Goal: Information Seeking & Learning: Learn about a topic

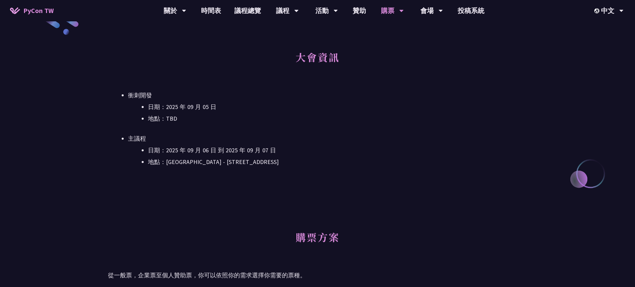
scroll to position [120, 0]
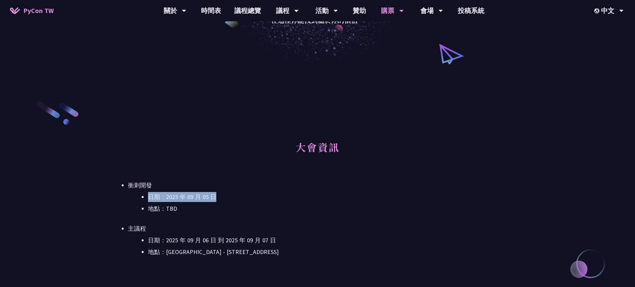
drag, startPoint x: 140, startPoint y: 191, endPoint x: 233, endPoint y: 201, distance: 93.5
click at [233, 201] on li "衝刺開發 日期：2025 年 09 月 05 日 地點：TBD" at bounding box center [327, 196] width 399 height 33
click at [225, 206] on li "地點：TBD" at bounding box center [337, 209] width 379 height 10
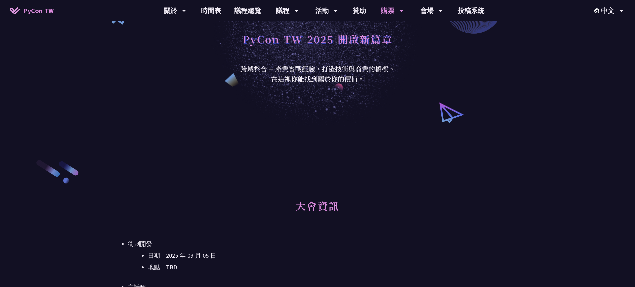
scroll to position [60, 0]
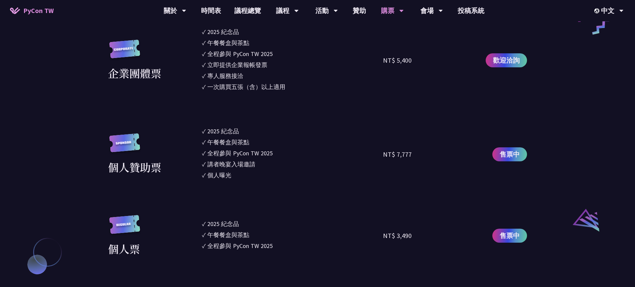
scroll to position [391, 0]
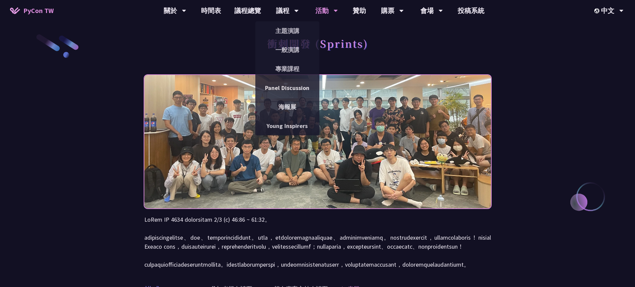
scroll to position [1, 0]
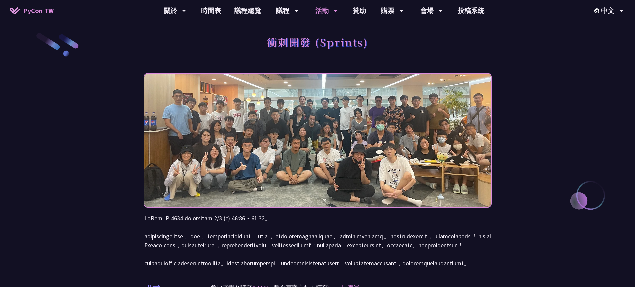
drag, startPoint x: 267, startPoint y: 218, endPoint x: 313, endPoint y: 223, distance: 46.2
click at [313, 223] on p at bounding box center [317, 241] width 346 height 54
click at [315, 221] on p at bounding box center [317, 241] width 346 height 54
click at [331, 221] on p at bounding box center [317, 241] width 346 height 54
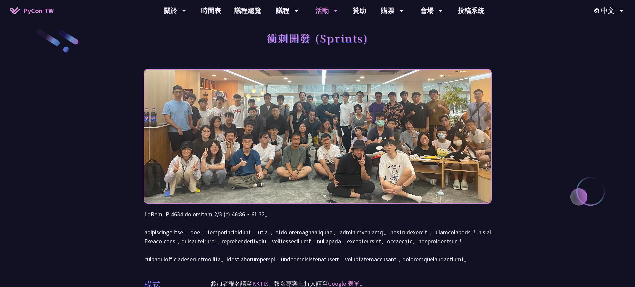
scroll to position [0, 0]
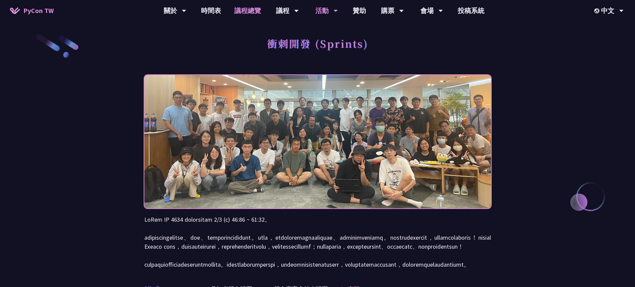
click at [243, 13] on link "議程總覽" at bounding box center [248, 10] width 40 height 21
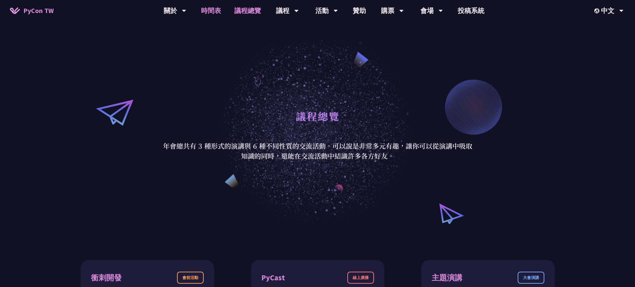
click at [215, 9] on link "時間表" at bounding box center [210, 10] width 33 height 21
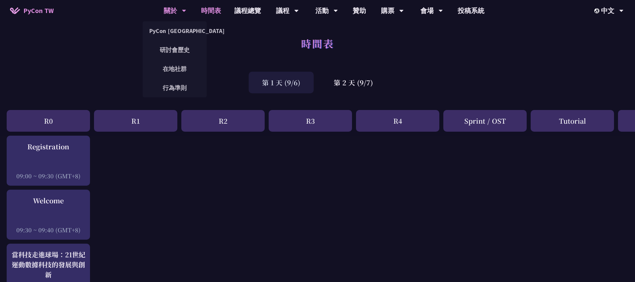
click at [169, 15] on div "關於" at bounding box center [175, 10] width 23 height 21
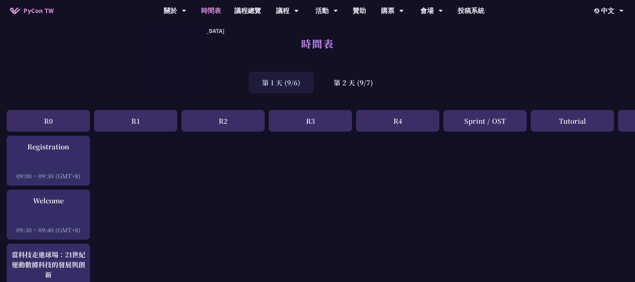
click at [35, 5] on link "PyCon TW" at bounding box center [31, 10] width 57 height 17
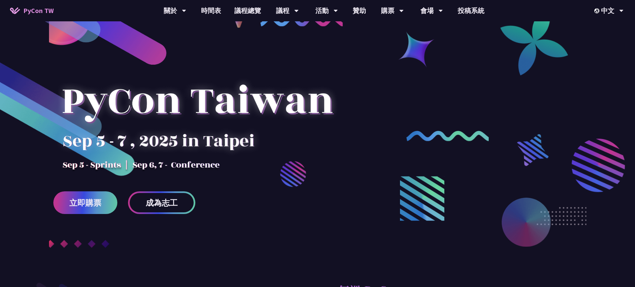
scroll to position [10, 0]
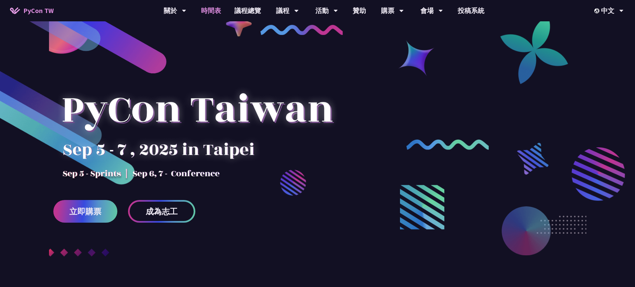
click at [219, 16] on link "時間表" at bounding box center [210, 10] width 33 height 21
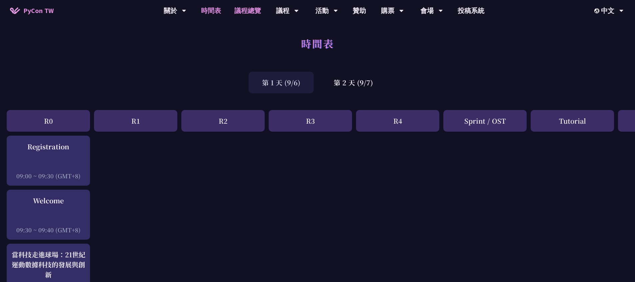
click at [257, 17] on link "議程總覽" at bounding box center [248, 10] width 40 height 21
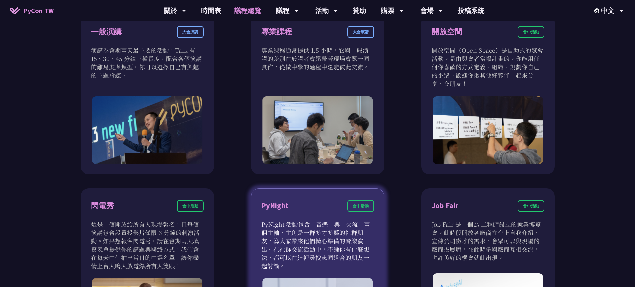
scroll to position [435, 0]
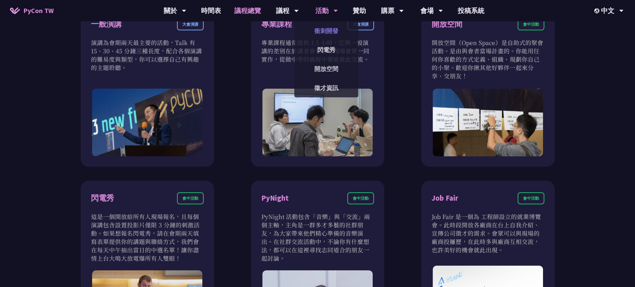
click at [327, 28] on link "衝刺開發" at bounding box center [326, 31] width 64 height 16
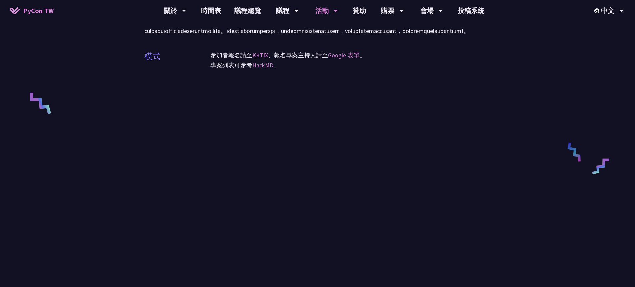
scroll to position [293, 0]
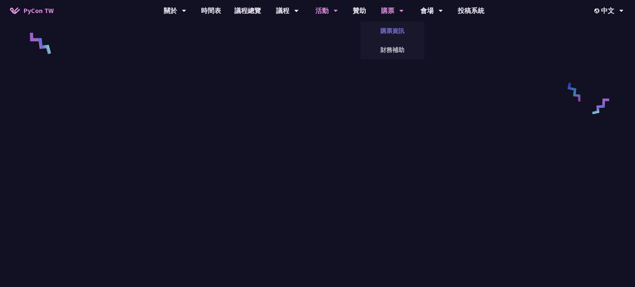
click at [394, 29] on link "購票資訊" at bounding box center [392, 31] width 64 height 16
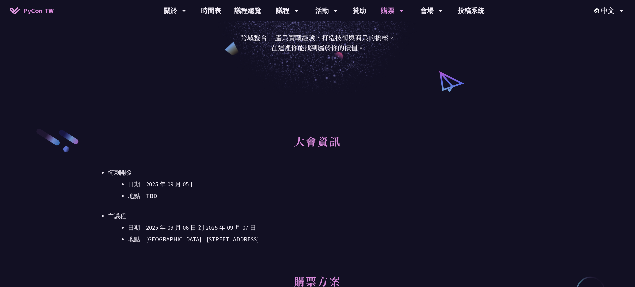
scroll to position [153, 0]
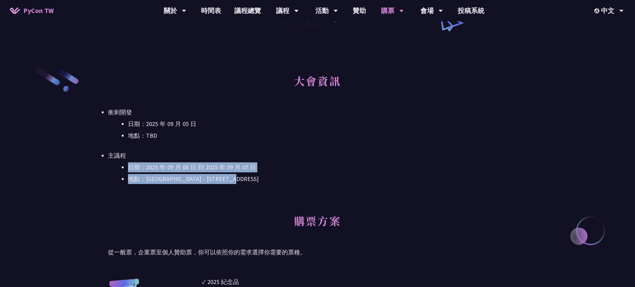
drag, startPoint x: 274, startPoint y: 180, endPoint x: 167, endPoint y: 171, distance: 107.3
click at [127, 163] on ul "日期：2025 年 09 月 06 日 到 2025 年 09 月 07 日 地點：台北文創 6 樓 - ​台北市信義區菸廠路 88 號 6 樓" at bounding box center [317, 173] width 419 height 22
click at [334, 188] on div "大會資訊 衝刺開發 日期：2025 年 09 月 05 日 地點：TBD 主議程 日期：2025 年 09 月 06 日 到 2025 年 09 月 07 日…" at bounding box center [317, 137] width 419 height 140
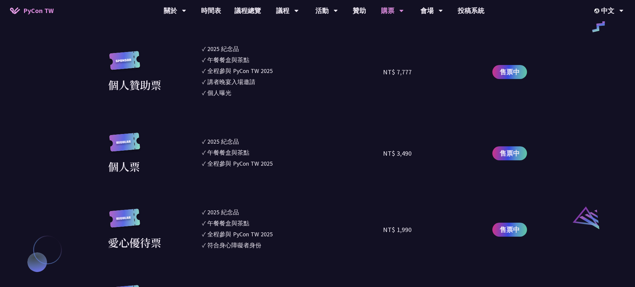
scroll to position [563, 0]
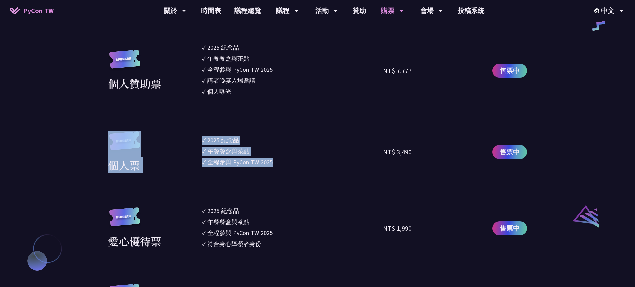
drag, startPoint x: 297, startPoint y: 168, endPoint x: 191, endPoint y: 146, distance: 108.6
click at [191, 146] on div "個人票 ✓ 2025 紀念品 ✓ 午餐餐盒與茶點 ✓ 全程參與 PyCon TW 2025 NT$ 3,490 售票中" at bounding box center [317, 152] width 419 height 42
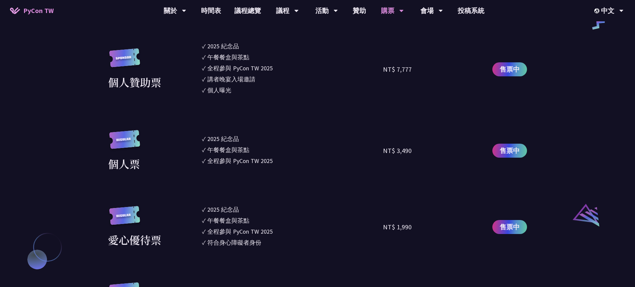
click at [355, 234] on li "✓ 全程參與 PyCon TW 2025" at bounding box center [292, 231] width 181 height 9
drag, startPoint x: 209, startPoint y: 80, endPoint x: 255, endPoint y: 79, distance: 46.3
click at [255, 79] on div "講者晚宴入場邀請" at bounding box center [231, 79] width 48 height 9
click at [282, 83] on li "✓ 講者晚宴入場邀請" at bounding box center [292, 79] width 181 height 9
drag, startPoint x: 413, startPoint y: 69, endPoint x: 399, endPoint y: 69, distance: 14.0
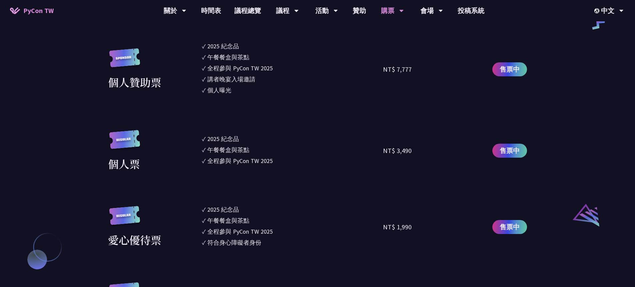
click at [399, 69] on div "NT$ 7,777" at bounding box center [428, 69] width 91 height 55
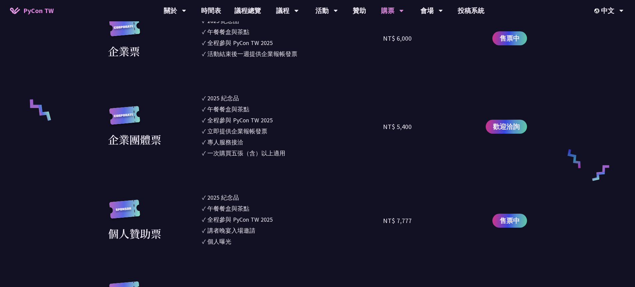
scroll to position [400, 0]
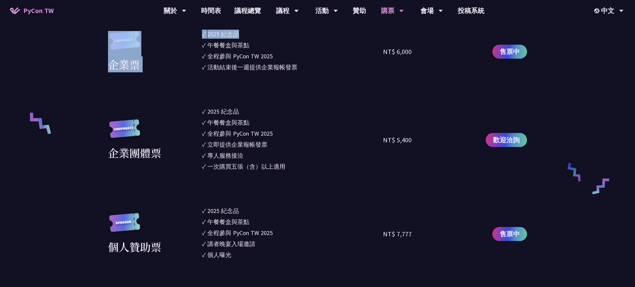
drag, startPoint x: 188, startPoint y: 28, endPoint x: 274, endPoint y: 39, distance: 87.3
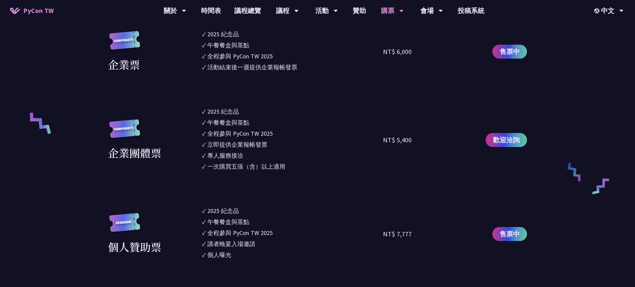
click at [270, 60] on div "全程參與 PyCon TW 2025" at bounding box center [239, 56] width 65 height 9
drag, startPoint x: 263, startPoint y: 208, endPoint x: 246, endPoint y: 240, distance: 37.0
click at [263, 208] on li "✓ 2025 紀念品" at bounding box center [292, 210] width 181 height 9
click at [257, 14] on link "議程總覽" at bounding box center [248, 10] width 40 height 21
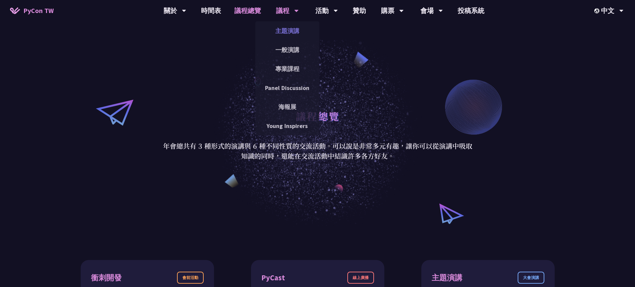
click at [290, 29] on link "主題演講" at bounding box center [287, 31] width 64 height 16
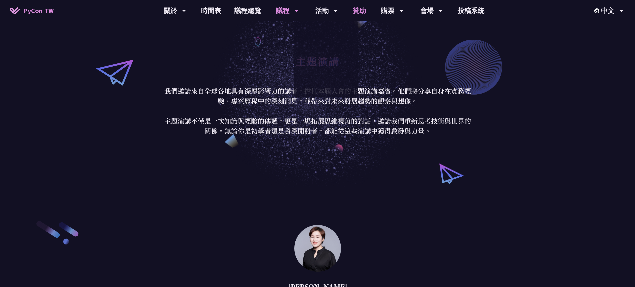
click at [359, 16] on link "贊助" at bounding box center [359, 10] width 27 height 21
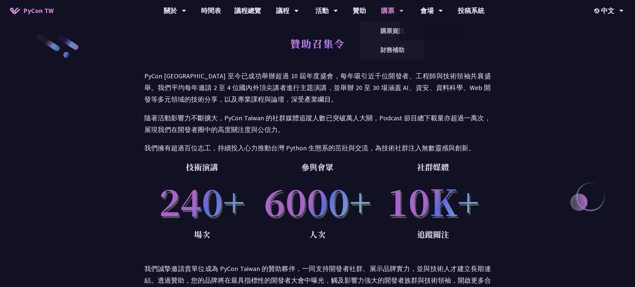
click at [186, 10] on div "購票" at bounding box center [175, 10] width 23 height 21
click at [400, 31] on link "會場資訊" at bounding box center [431, 31] width 64 height 16
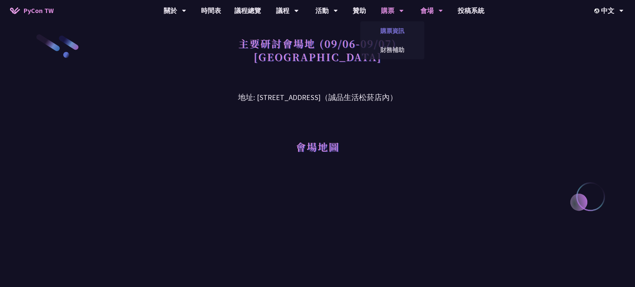
click at [387, 29] on link "購票資訊" at bounding box center [392, 31] width 64 height 16
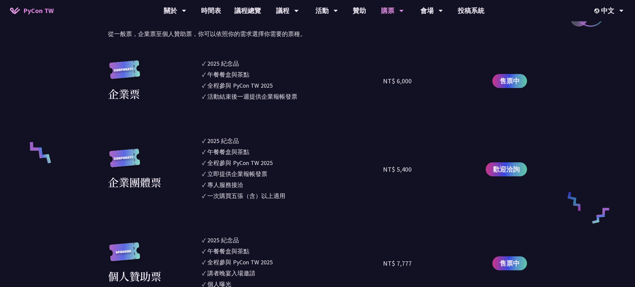
scroll to position [369, 0]
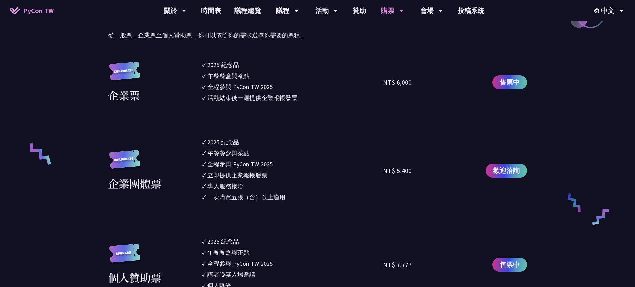
drag, startPoint x: 296, startPoint y: 201, endPoint x: 207, endPoint y: 141, distance: 107.0
click at [207, 141] on ul "✓ 2025 紀念品 ✓ 午餐餐盒與茶點 ✓ 全程參與 PyCon TW 2025 ✓ 立即提供企業報帳發票 ✓ 專人服務接洽 ✓ 一次購買五張（含）以上適用" at bounding box center [292, 171] width 181 height 66
click at [285, 199] on div "一次購買五張（含）以上適用" at bounding box center [246, 197] width 78 height 9
click at [267, 175] on li "✓ 立即提供企業報帳發票" at bounding box center [292, 175] width 181 height 9
click at [283, 181] on ul "✓ 2025 紀念品 ✓ 午餐餐盒與茶點 ✓ 全程參與 PyCon TW 2025 ✓ 立即提供企業報帳發票 ✓ 專人服務接洽 ✓ 一次購買五張（含）以上適用" at bounding box center [292, 171] width 181 height 66
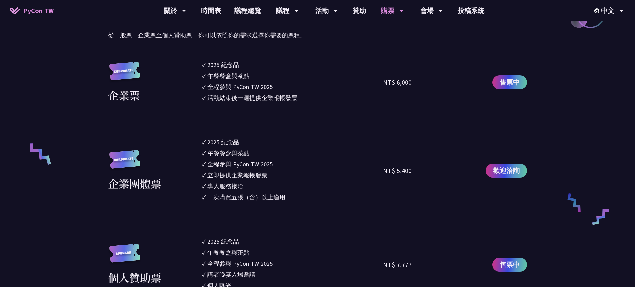
click at [269, 176] on li "✓ 立即提供企業報帳發票" at bounding box center [292, 175] width 181 height 9
click at [267, 175] on li "✓ 立即提供企業報帳發票" at bounding box center [292, 175] width 181 height 9
click at [270, 177] on li "✓ 立即提供企業報帳發票" at bounding box center [292, 175] width 181 height 9
drag, startPoint x: 299, startPoint y: 100, endPoint x: 220, endPoint y: 66, distance: 86.6
click at [217, 67] on ul "✓ 2025 紀念品 ✓ 午餐餐盒與茶點 ✓ 全程參與 PyCon TW 2025 ✓ 活動結束後一週提供企業報帳發票" at bounding box center [292, 82] width 181 height 44
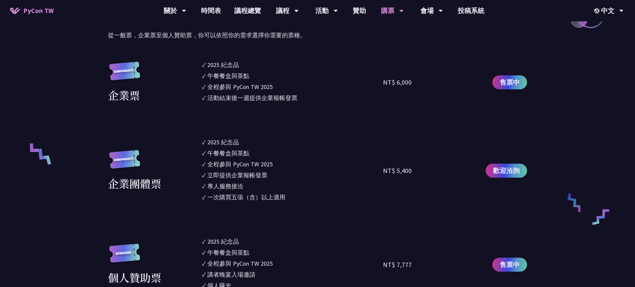
click at [312, 191] on ul "✓ 2025 紀念品 ✓ 午餐餐盒與茶點 ✓ 全程參與 PyCon TW 2025 ✓ 立即提供企業報帳發票 ✓ 專人服務接洽 ✓ 一次購買五張（含）以上適用" at bounding box center [292, 171] width 181 height 66
drag, startPoint x: 303, startPoint y: 199, endPoint x: 304, endPoint y: 191, distance: 7.8
click at [304, 191] on ul "✓ 2025 紀念品 ✓ 午餐餐盒與茶點 ✓ 全程參與 PyCon TW 2025 ✓ 立即提供企業報帳發票 ✓ 專人服務接洽 ✓ 一次購買五張（含）以上適用" at bounding box center [292, 171] width 181 height 66
click at [303, 198] on li "✓ 一次購買五張（含）以上適用" at bounding box center [292, 197] width 181 height 9
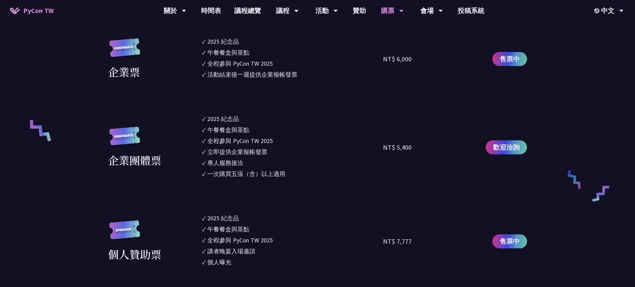
scroll to position [392, 0]
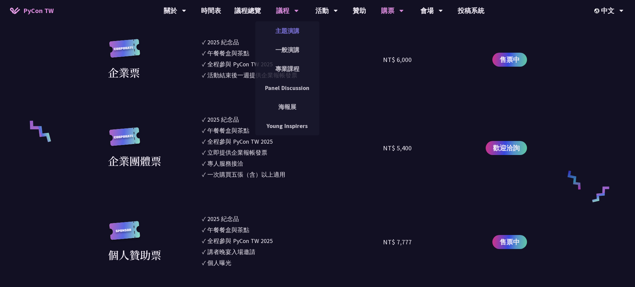
click at [287, 27] on link "主題演講" at bounding box center [287, 31] width 64 height 16
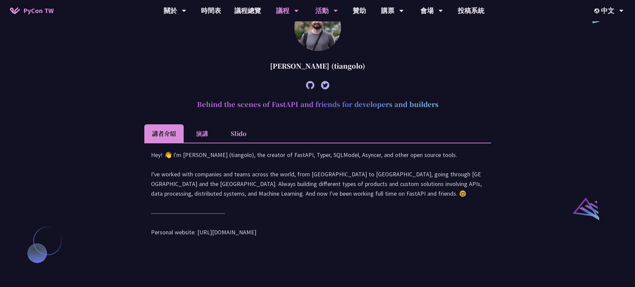
scroll to position [525, 0]
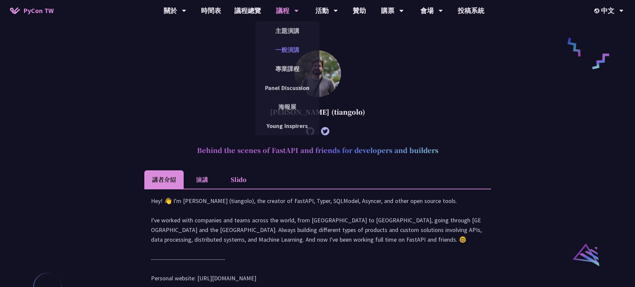
click at [290, 53] on link "一般演講" at bounding box center [287, 50] width 64 height 16
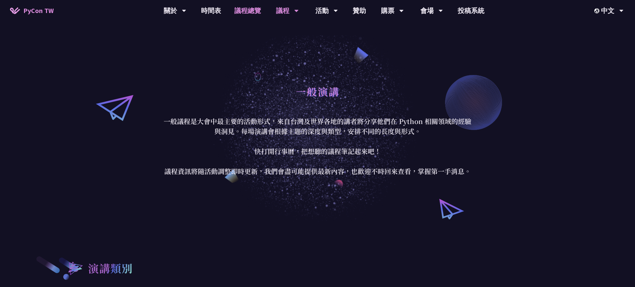
scroll to position [11, 0]
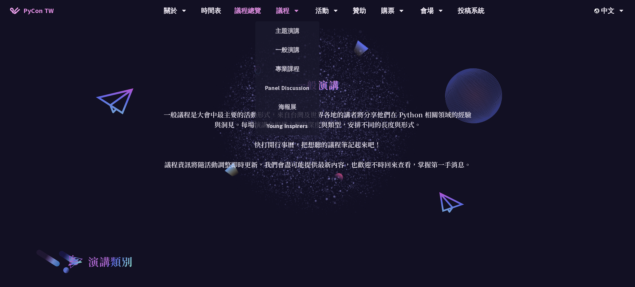
click at [255, 9] on link "議程總覽" at bounding box center [248, 10] width 40 height 21
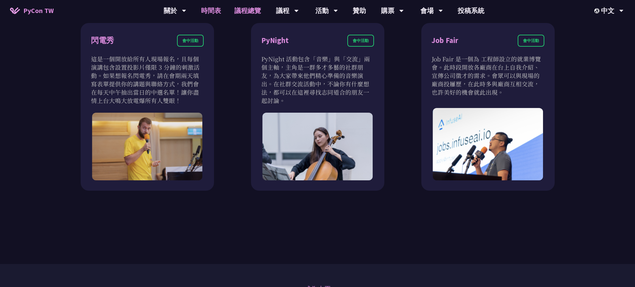
scroll to position [629, 0]
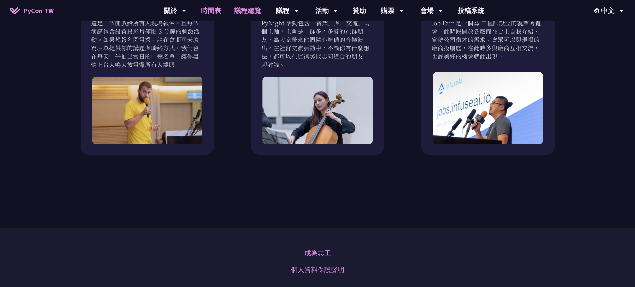
click at [207, 15] on link "時間表" at bounding box center [210, 10] width 33 height 21
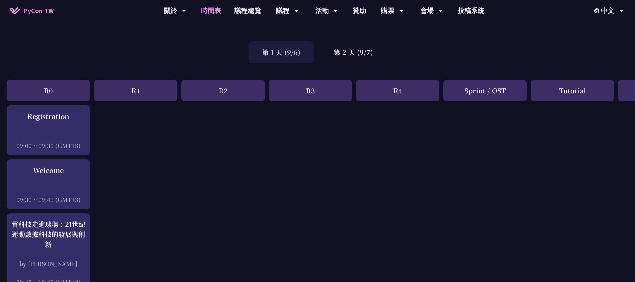
scroll to position [22, 0]
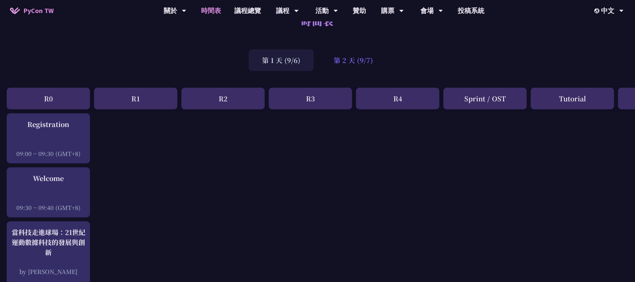
click at [346, 70] on div "第 2 天 (9/7)" at bounding box center [353, 60] width 66 height 22
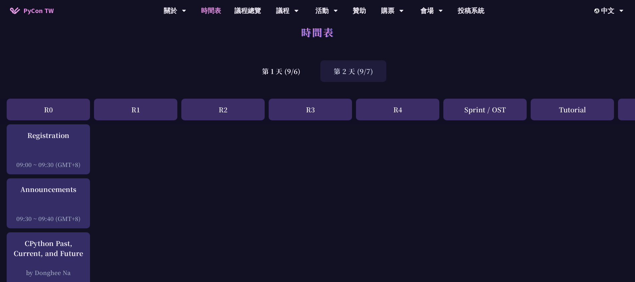
scroll to position [10, 0]
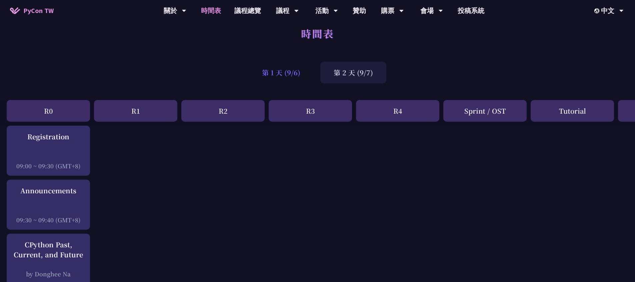
click at [289, 71] on div "第 1 天 (9/6)" at bounding box center [280, 73] width 65 height 22
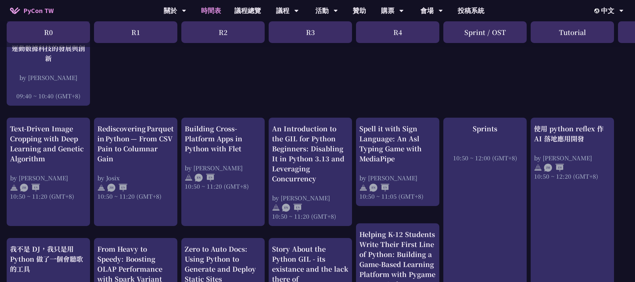
scroll to position [216, 0]
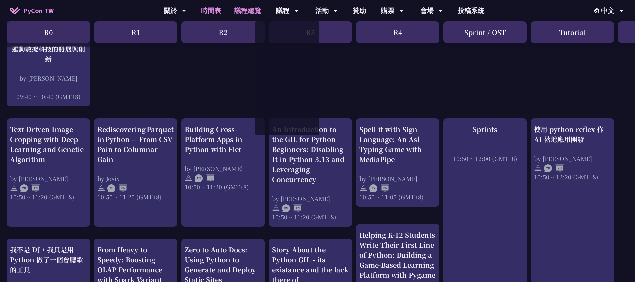
click at [258, 10] on link "議程總覽" at bounding box center [248, 10] width 40 height 21
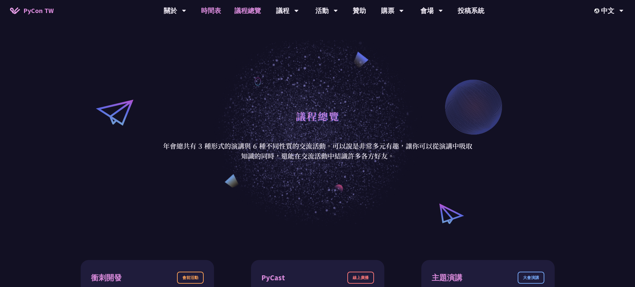
click at [208, 10] on link "時間表" at bounding box center [210, 10] width 33 height 21
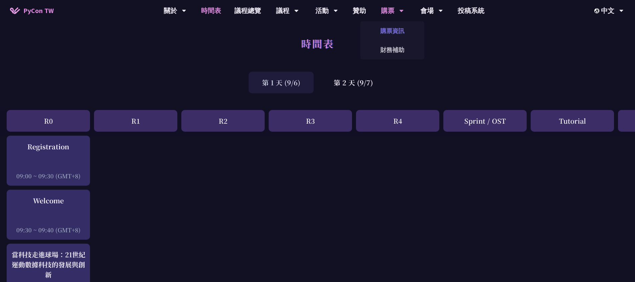
click at [388, 29] on link "購票資訊" at bounding box center [392, 31] width 64 height 16
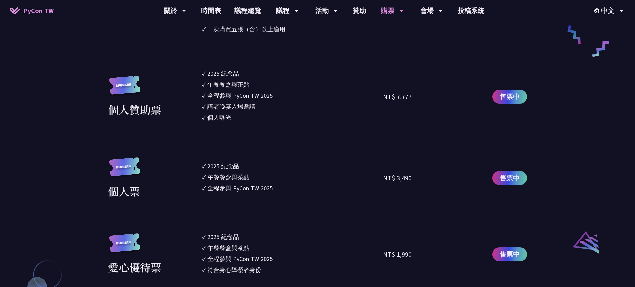
scroll to position [536, 0]
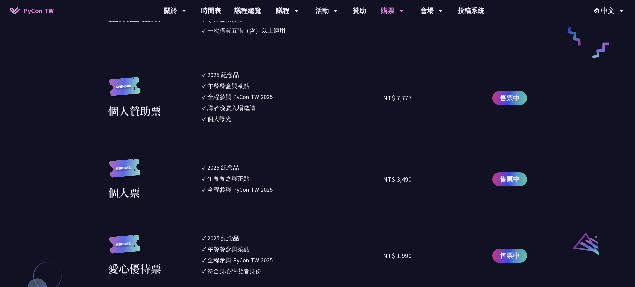
drag, startPoint x: 417, startPoint y: 182, endPoint x: 394, endPoint y: 182, distance: 22.7
click at [394, 180] on div "NT$ 3,490" at bounding box center [428, 180] width 91 height 42
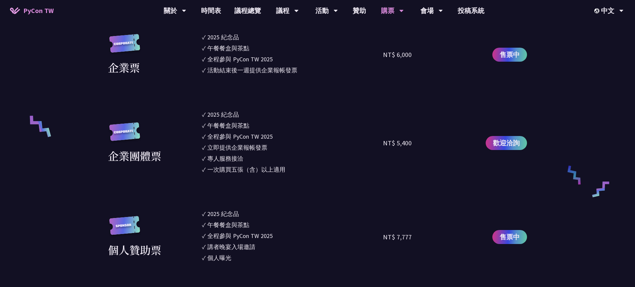
scroll to position [397, 0]
click at [416, 61] on div "NT$ 6,000" at bounding box center [428, 55] width 91 height 44
drag, startPoint x: 420, startPoint y: 55, endPoint x: 377, endPoint y: 63, distance: 43.8
click at [377, 63] on div "企業票 ✓ 2025 紀念品 ✓ 午餐餐盒與茶點 ✓ 全程參與 PyCon TW 2025 ✓ 活動結束後一週提供企業報帳發票 NT$ 6,000 售票中" at bounding box center [317, 55] width 419 height 44
click at [425, 94] on section "企業票 ✓ 2025 紀念品 ✓ 午餐餐盒與茶點 ✓ 全程參與 PyCon TW 2025 ✓ 活動結束後一週提供企業報帳發票 NT$ 6,000 售票中 企…" at bounding box center [317, 262] width 419 height 458
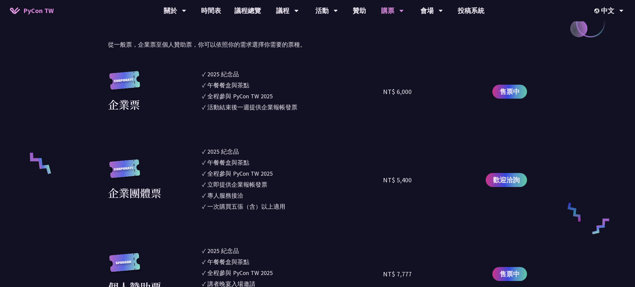
scroll to position [356, 0]
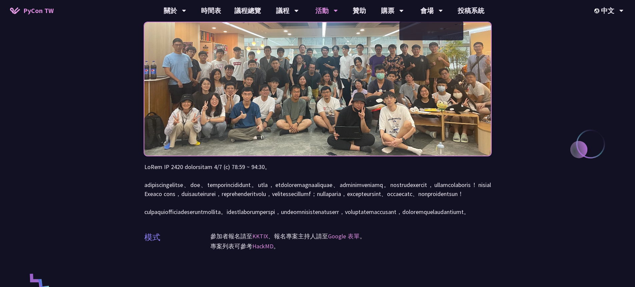
scroll to position [54, 0]
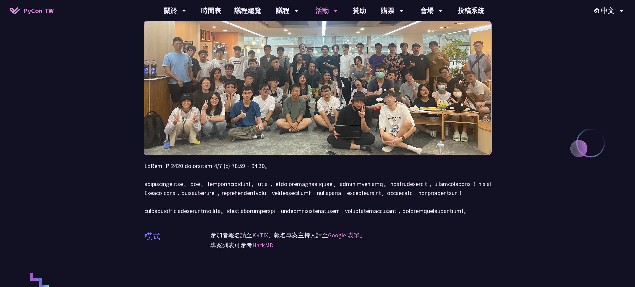
click at [529, 77] on div "衝刺開發 (Sprints) 模式 參加者報名請至 KKTIX 、報名專案主持人請至 Google 表單 。 專案列表可參考 HackMD 。" at bounding box center [317, 259] width 635 height 627
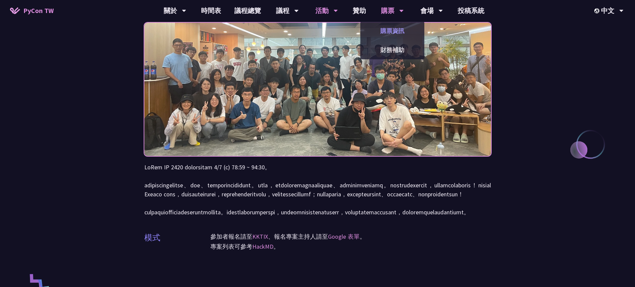
click at [391, 25] on link "購票資訊" at bounding box center [392, 31] width 64 height 16
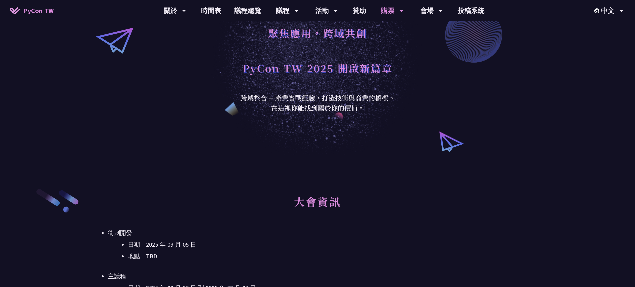
scroll to position [60, 0]
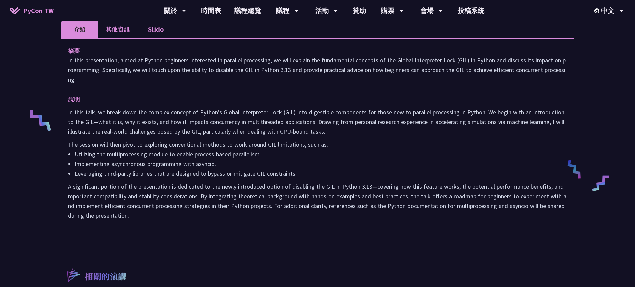
scroll to position [212, 0]
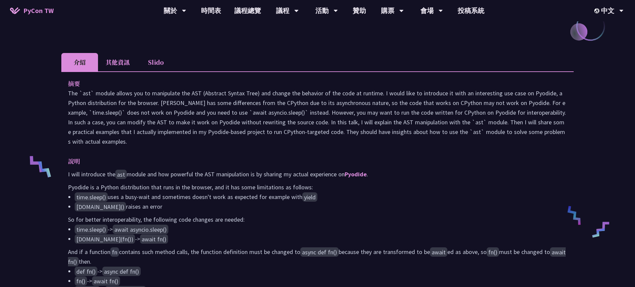
scroll to position [124, 0]
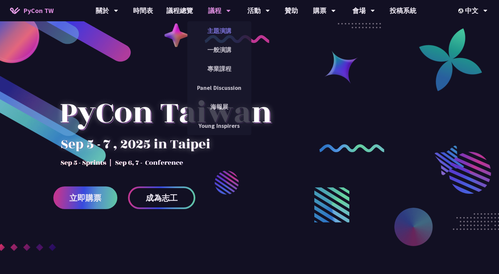
click at [211, 35] on link "主題演講" at bounding box center [219, 31] width 64 height 16
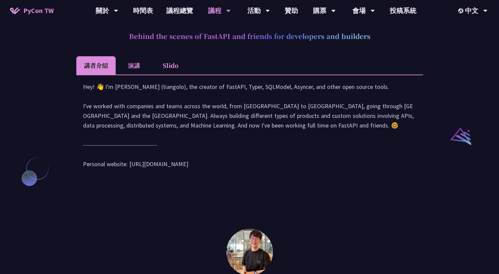
scroll to position [967, 0]
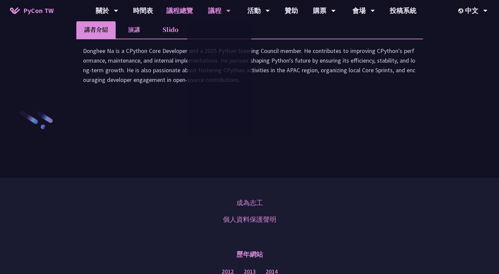
click at [185, 7] on link "議程總覽" at bounding box center [180, 10] width 40 height 21
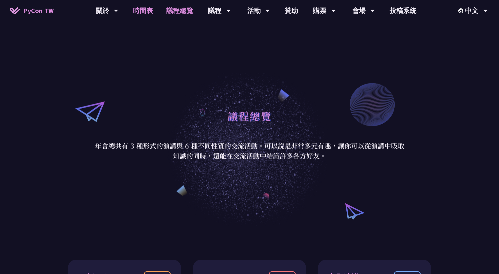
click at [137, 10] on link "時間表" at bounding box center [142, 10] width 33 height 21
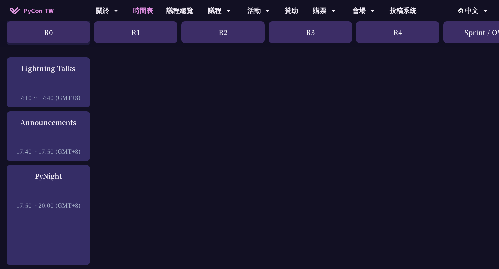
scroll to position [975, 0]
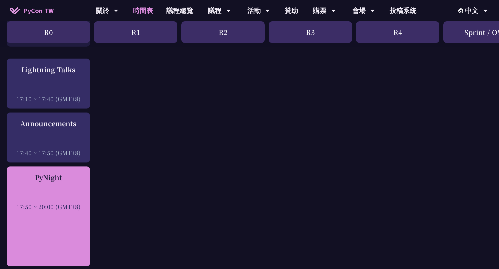
click at [47, 185] on div "PyNight 17:50 ~ 20:00 (GMT+8)" at bounding box center [48, 192] width 77 height 38
click at [75, 180] on div "PyNight" at bounding box center [48, 178] width 77 height 10
drag, startPoint x: 11, startPoint y: 174, endPoint x: 87, endPoint y: 176, distance: 76.0
click at [84, 177] on div "PyNight" at bounding box center [48, 178] width 77 height 10
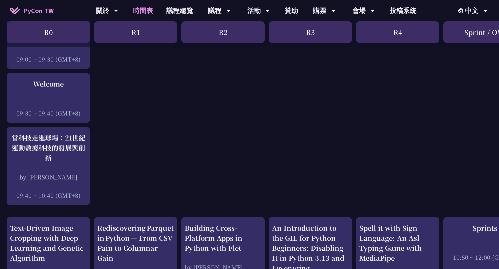
scroll to position [0, 0]
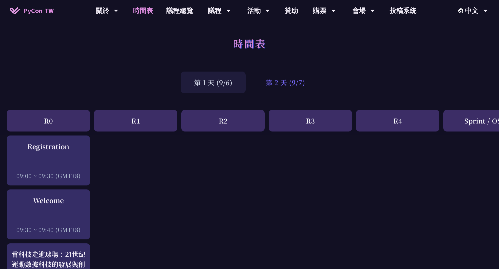
click at [299, 87] on div "第 2 天 (9/7)" at bounding box center [285, 83] width 66 height 22
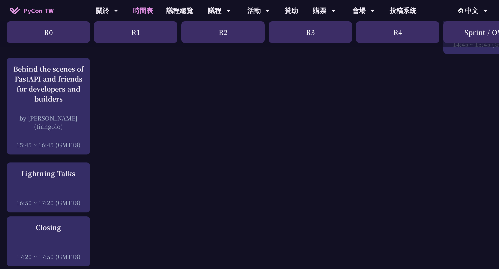
scroll to position [974, 0]
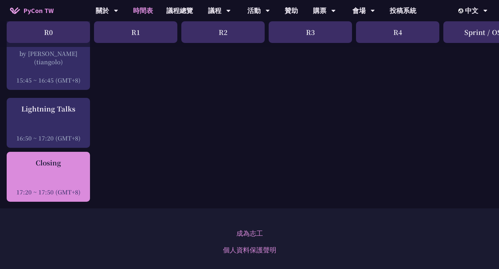
click at [55, 167] on div "Closing" at bounding box center [48, 163] width 77 height 10
